Goal: Information Seeking & Learning: Learn about a topic

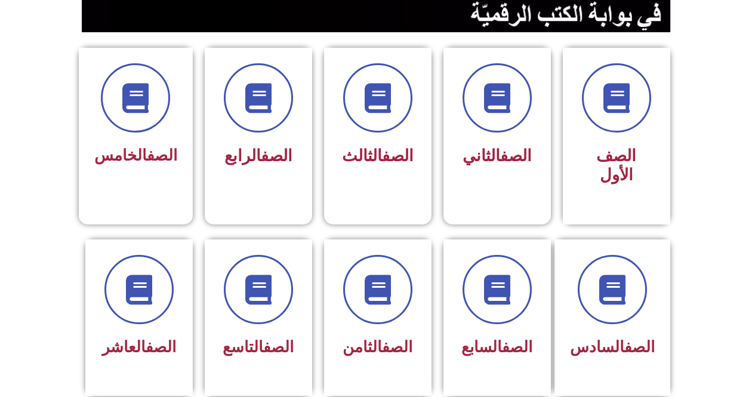
scroll to position [298, 0]
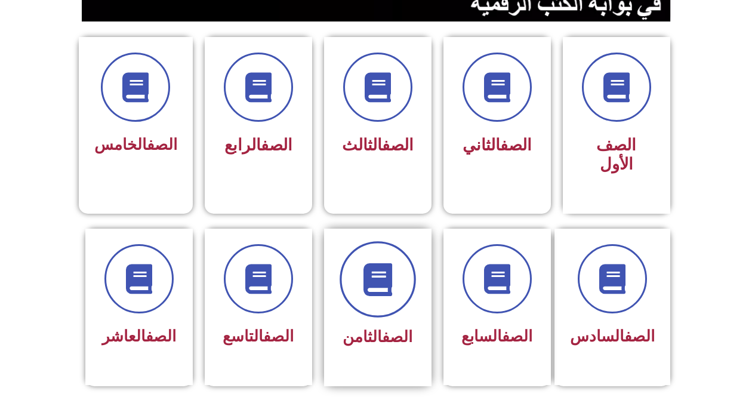
click at [393, 263] on icon at bounding box center [377, 279] width 33 height 33
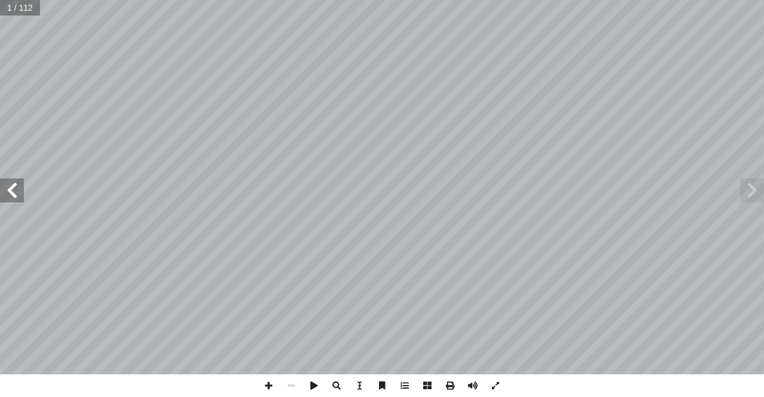
click at [18, 190] on span at bounding box center [12, 190] width 24 height 24
click at [21, 195] on span at bounding box center [12, 190] width 24 height 24
click at [23, 195] on span at bounding box center [12, 190] width 24 height 24
click at [12, 193] on span at bounding box center [12, 190] width 24 height 24
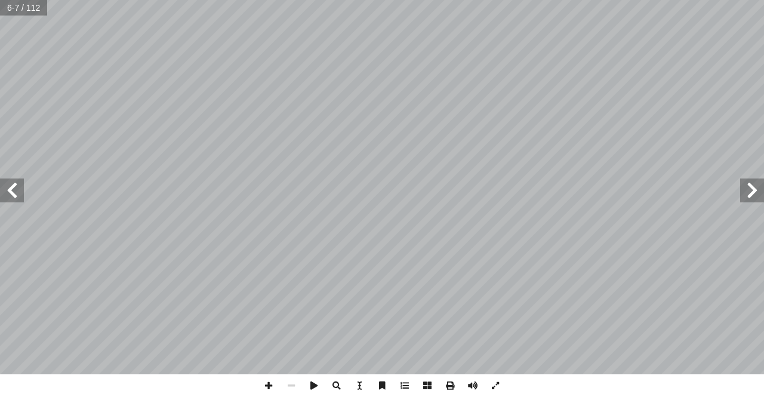
click at [12, 193] on span at bounding box center [12, 190] width 24 height 24
click at [12, 195] on span at bounding box center [12, 190] width 24 height 24
click at [12, 199] on span at bounding box center [12, 190] width 24 height 24
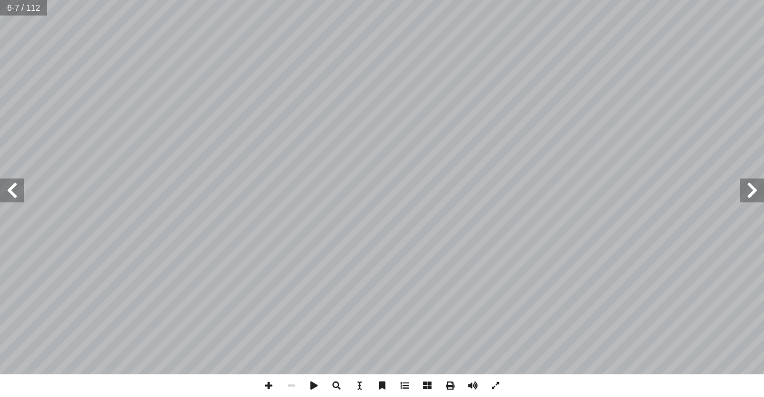
click at [12, 199] on span at bounding box center [12, 190] width 24 height 24
click at [18, 190] on span at bounding box center [12, 190] width 24 height 24
click at [22, 190] on span at bounding box center [12, 190] width 24 height 24
click at [19, 192] on span at bounding box center [12, 190] width 24 height 24
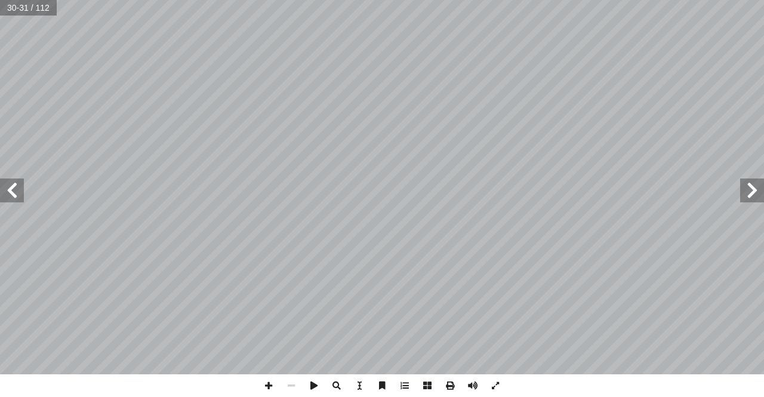
click at [754, 190] on span at bounding box center [752, 190] width 24 height 24
click at [273, 386] on span at bounding box center [268, 385] width 23 height 23
click at [273, 385] on span at bounding box center [268, 385] width 23 height 23
click at [59, 277] on div "24 : ٩ نشاط تية: آ ل� � َ ن ِ م ٍّ ل ُ ك َّ حل ُ ل ِ م ْ ك أ � × = ÷ ) أ � = ؟)…" at bounding box center [382, 198] width 764 height 397
click at [270, 388] on span at bounding box center [268, 385] width 23 height 23
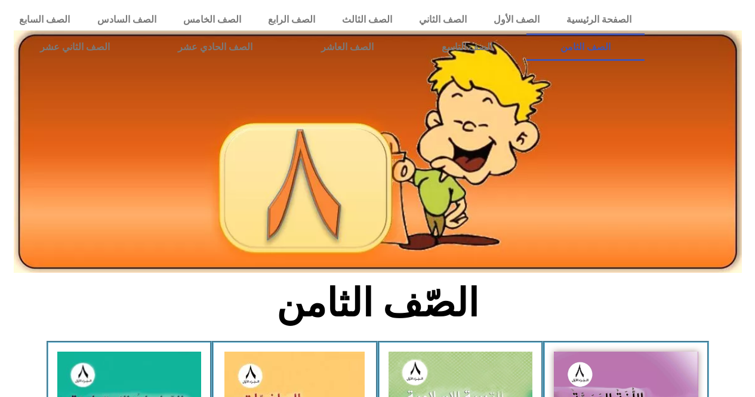
drag, startPoint x: 754, startPoint y: 29, endPoint x: 649, endPoint y: 35, distance: 105.2
